Goal: Find specific page/section: Find specific page/section

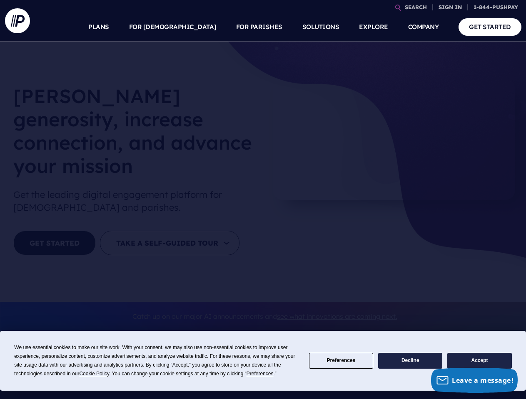
click at [263, 200] on div "[PERSON_NAME] generosity, increase connection, and advance your mission Get the…" at bounding box center [136, 172] width 258 height 186
click at [96, 374] on span "Cookie Policy" at bounding box center [94, 374] width 30 height 6
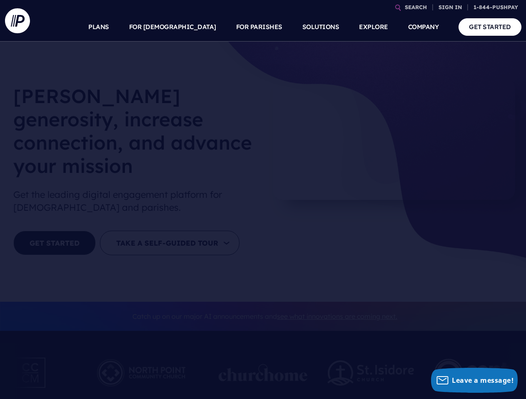
click at [261, 374] on div at bounding box center [262, 377] width 89 height 46
click at [341, 361] on img at bounding box center [370, 373] width 87 height 25
click at [410, 361] on img at bounding box center [370, 373] width 87 height 25
click at [479, 361] on img at bounding box center [483, 373] width 99 height 46
click at [415, 7] on link "SEARCH" at bounding box center [415, 7] width 29 height 15
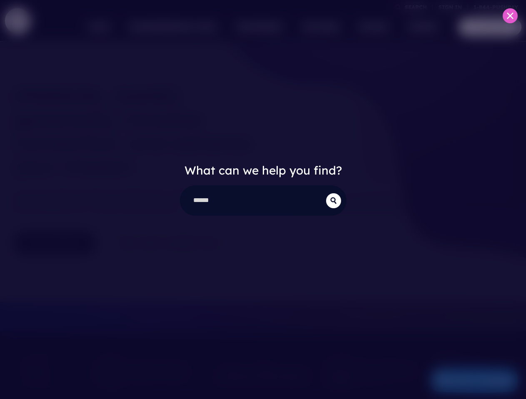
click at [450, 7] on div "What can we help you find?" at bounding box center [263, 199] width 526 height 399
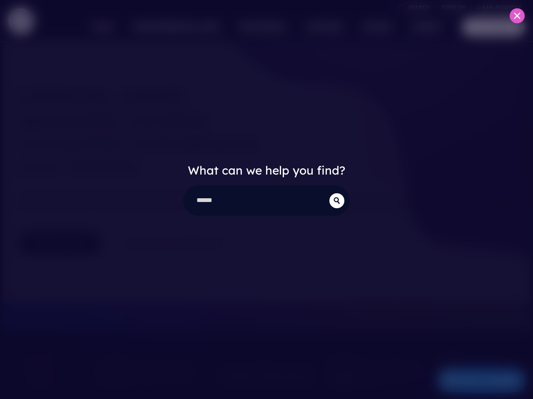
click at [192, 27] on div "What can we help you find?" at bounding box center [266, 199] width 533 height 399
click at [259, 27] on div "What can we help you find?" at bounding box center [266, 199] width 533 height 399
